Goal: Find specific page/section: Find specific page/section

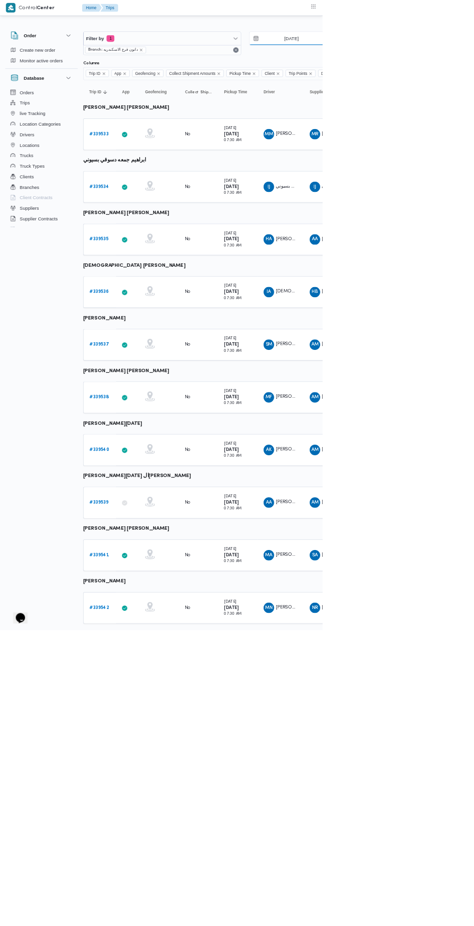
click at [435, 57] on input "25/9/2025" at bounding box center [421, 56] width 110 height 19
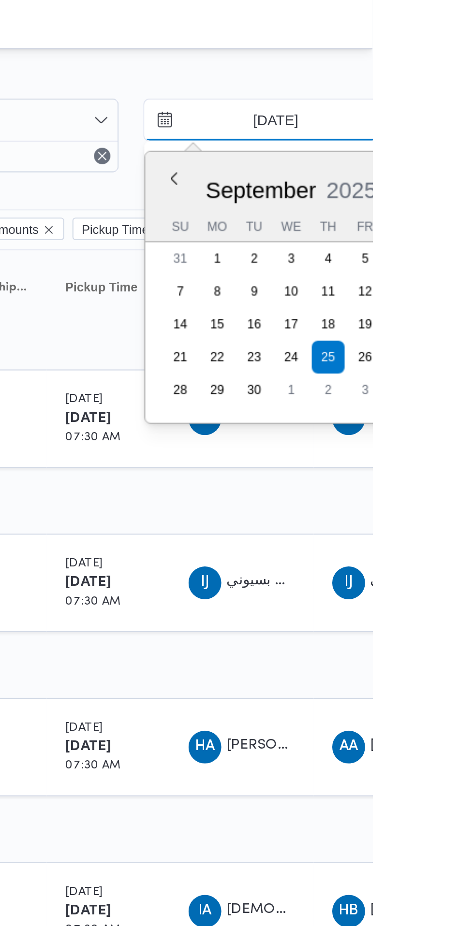
type input "27/9/2025"
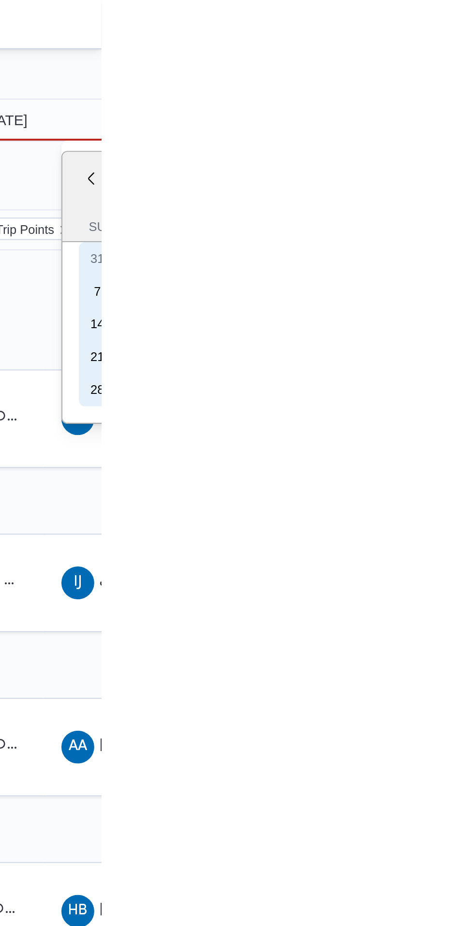
type input "27/9/2025"
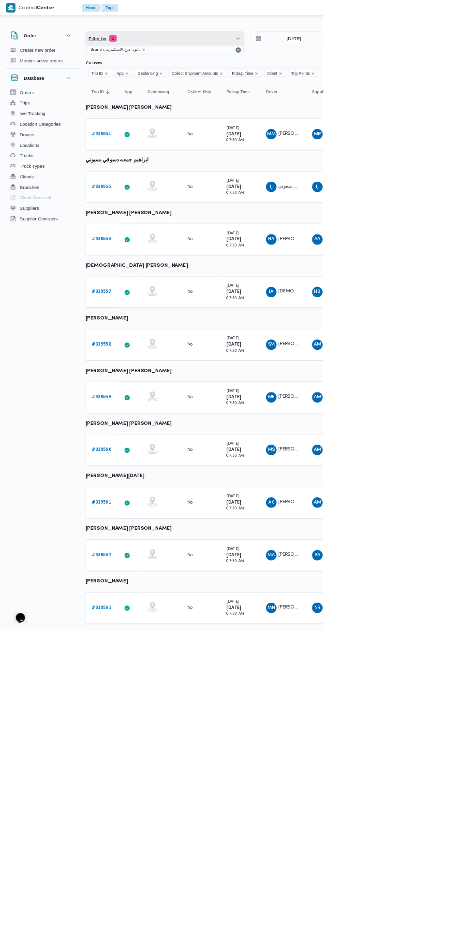
click at [255, 61] on span "Filter by 1" at bounding box center [241, 56] width 231 height 19
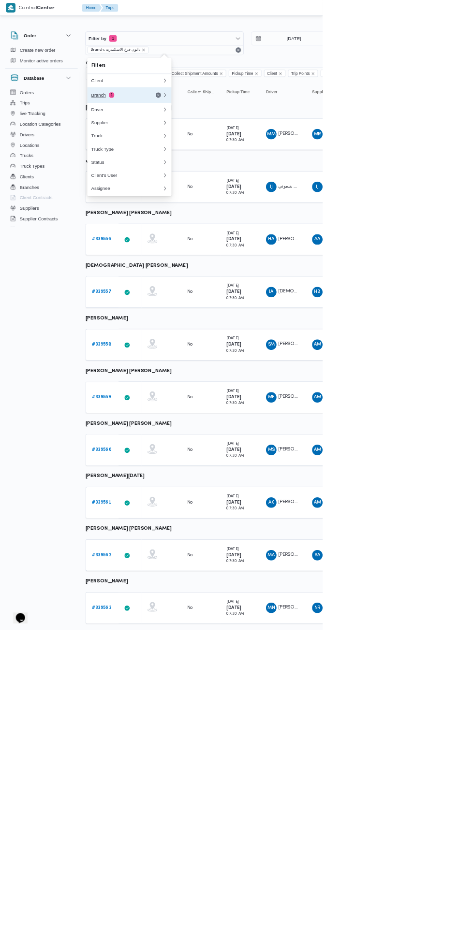
click at [189, 138] on div "Branch 1" at bounding box center [174, 140] width 81 height 8
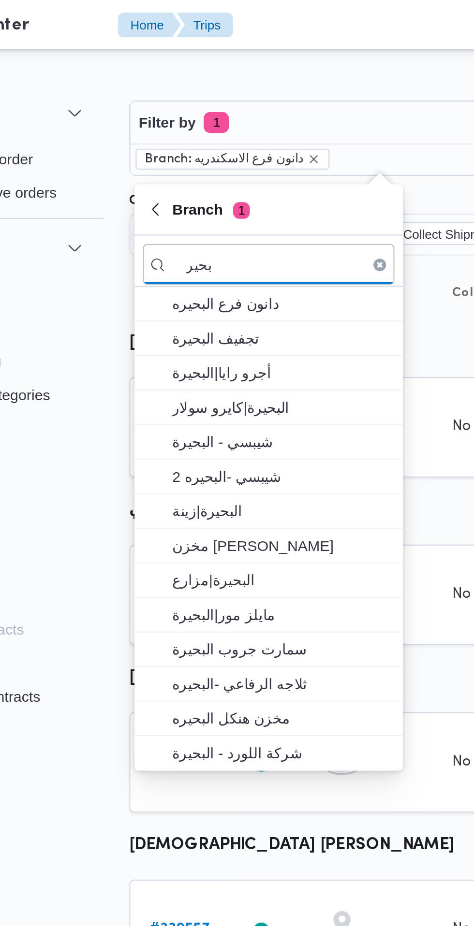
type input "بحير"
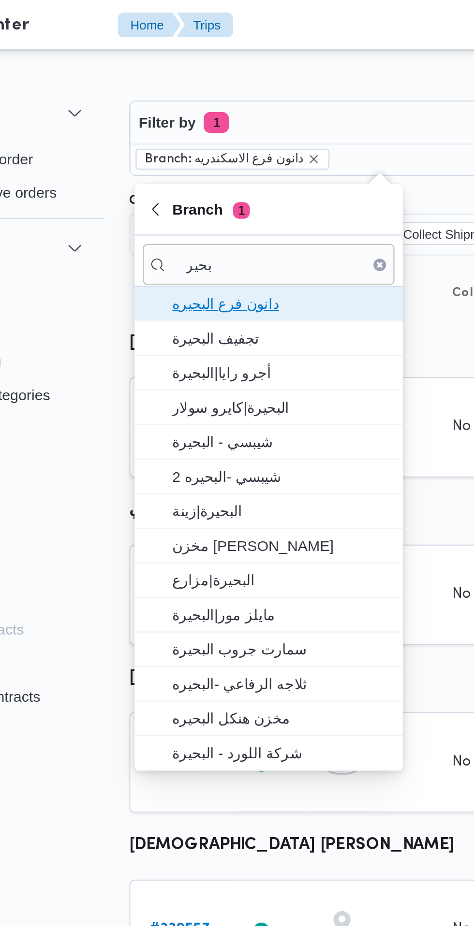
click at [216, 143] on span "دانون فرع البحيره" at bounding box center [195, 140] width 101 height 12
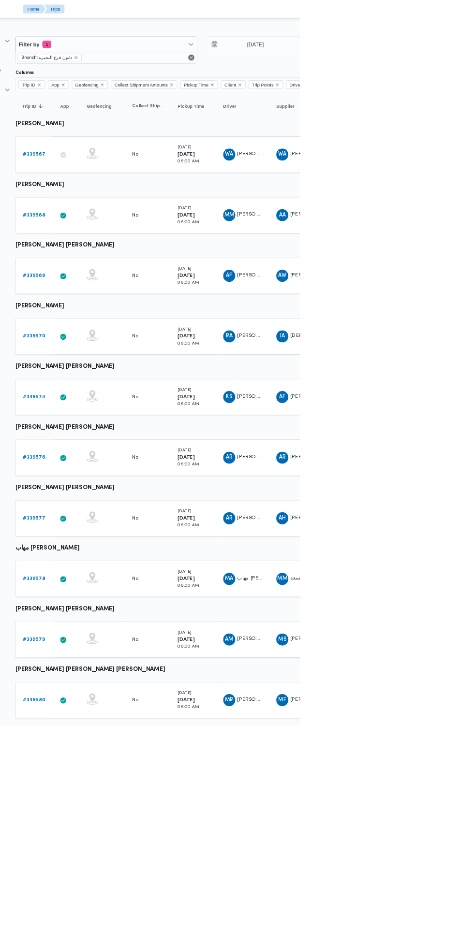
scroll to position [0, 15]
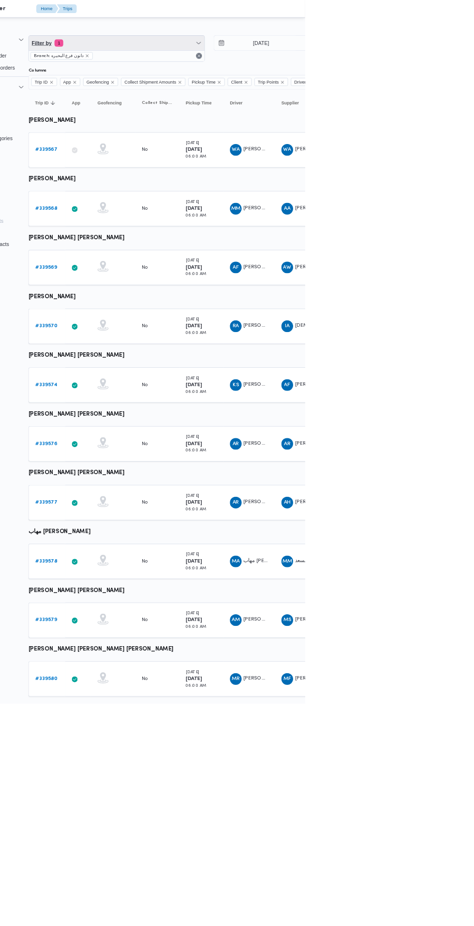
click at [271, 65] on span "Filter by 1" at bounding box center [226, 56] width 231 height 19
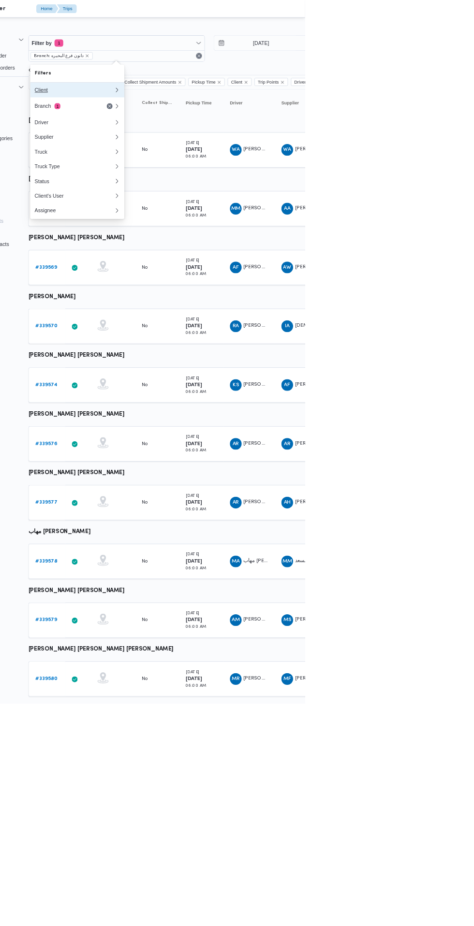
click at [194, 118] on div "Client" at bounding box center [170, 119] width 104 height 8
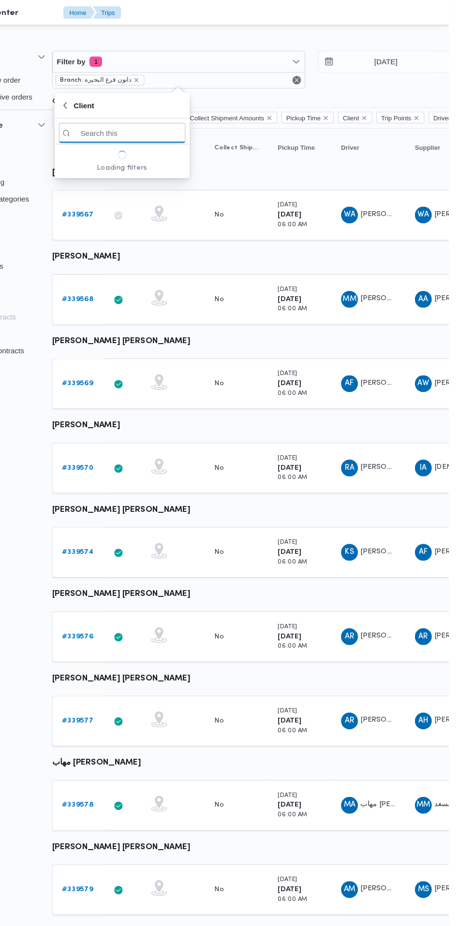
scroll to position [0, 15]
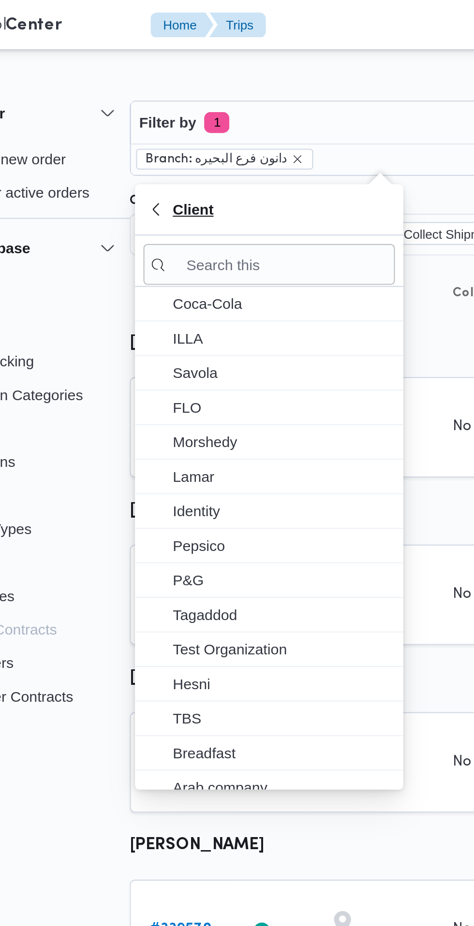
click at [187, 91] on span "Client" at bounding box center [175, 97] width 112 height 12
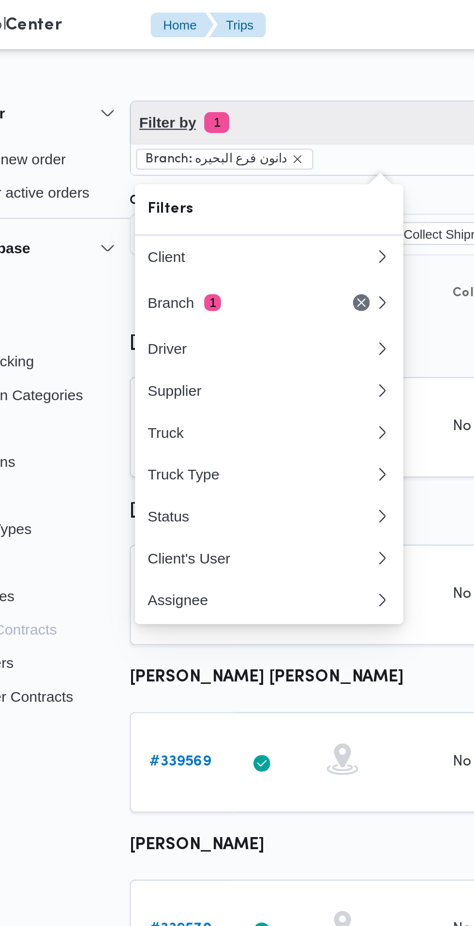
click at [193, 53] on span "Filter by 1" at bounding box center [226, 56] width 231 height 19
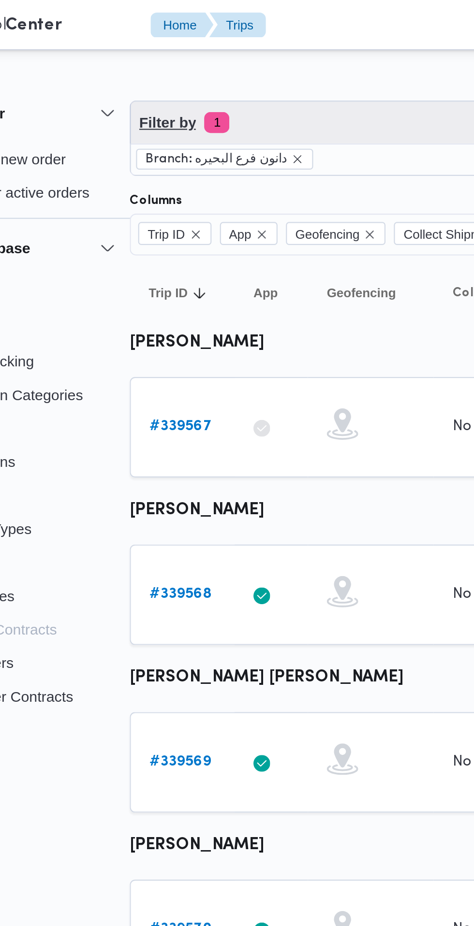
click at [200, 56] on span "Filter by 1" at bounding box center [226, 56] width 231 height 19
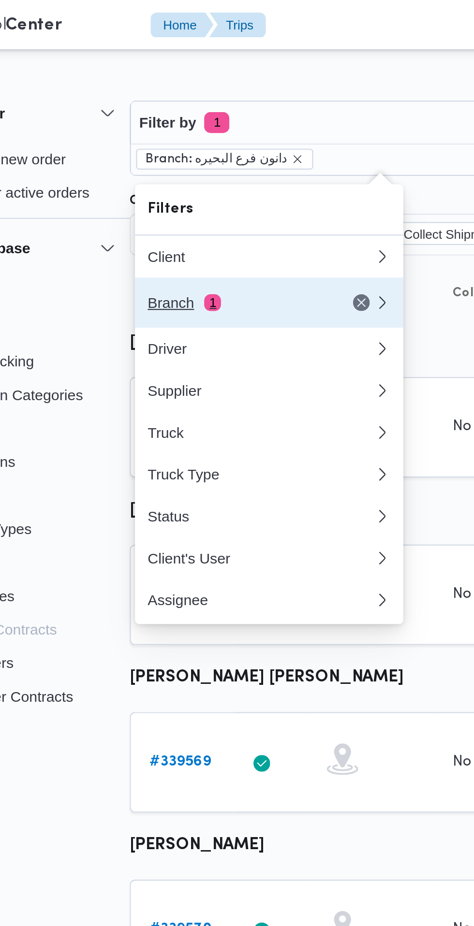
click at [175, 140] on div "Branch 1" at bounding box center [159, 140] width 81 height 8
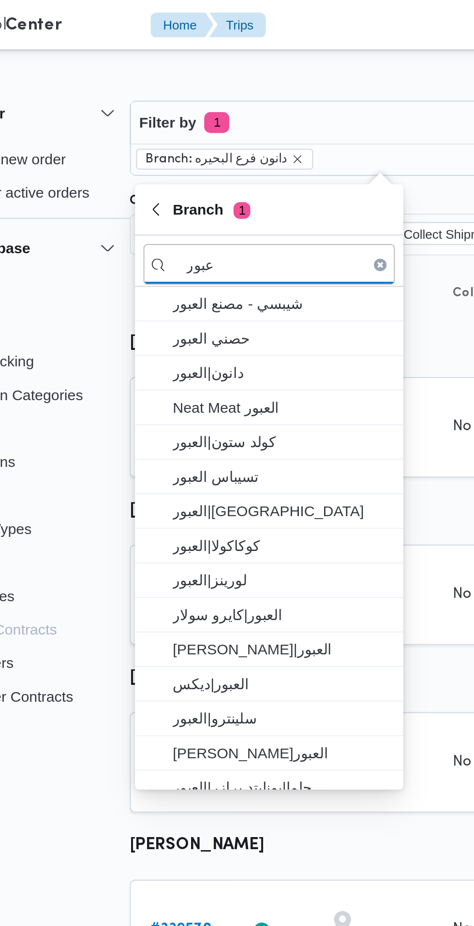
type input "عبور"
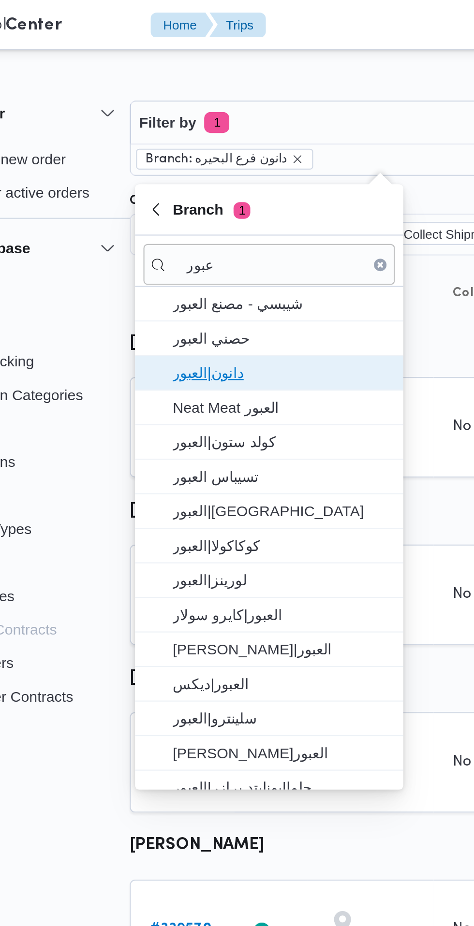
click at [178, 176] on span "دانون|العبور" at bounding box center [180, 172] width 101 height 12
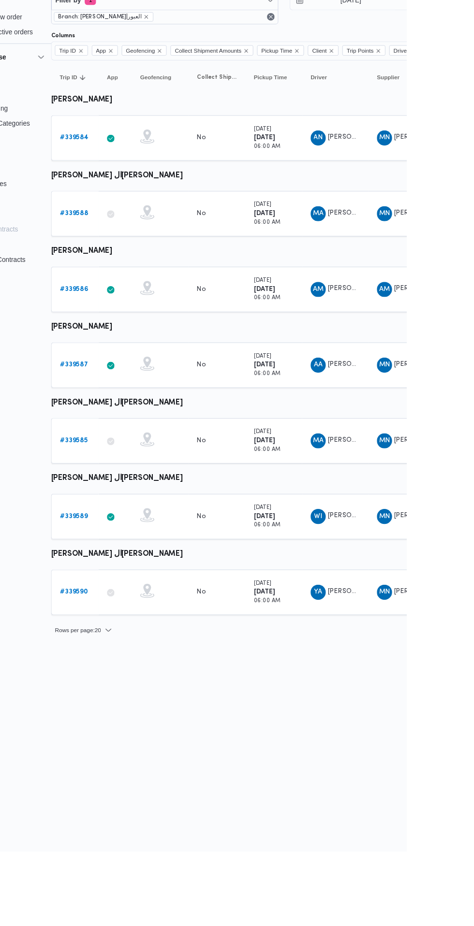
scroll to position [0, 15]
